Goal: Find specific page/section: Find specific page/section

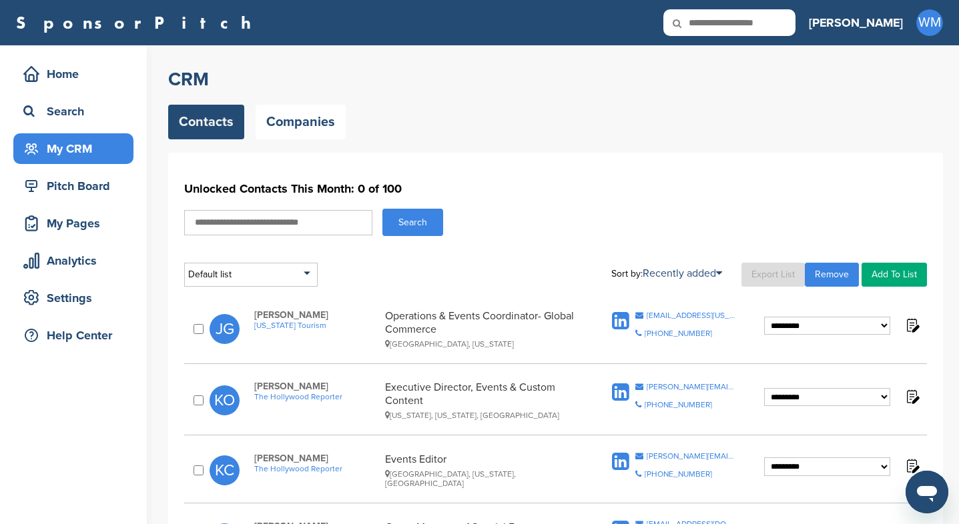
click at [278, 213] on input "text" at bounding box center [278, 222] width 188 height 25
type input "*****"
click at [382, 209] on button "Search" at bounding box center [412, 222] width 61 height 27
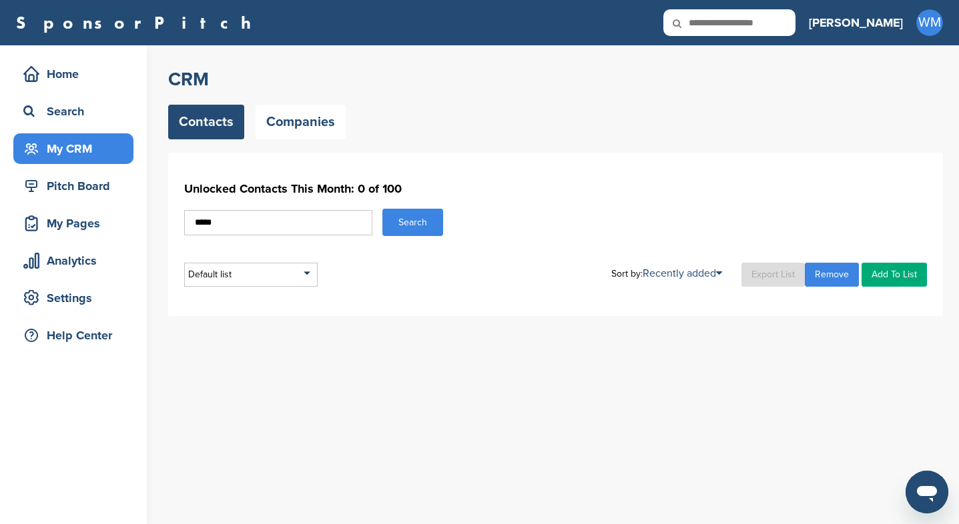
click at [403, 216] on button "Search" at bounding box center [412, 222] width 61 height 27
